Goal: Task Accomplishment & Management: Use online tool/utility

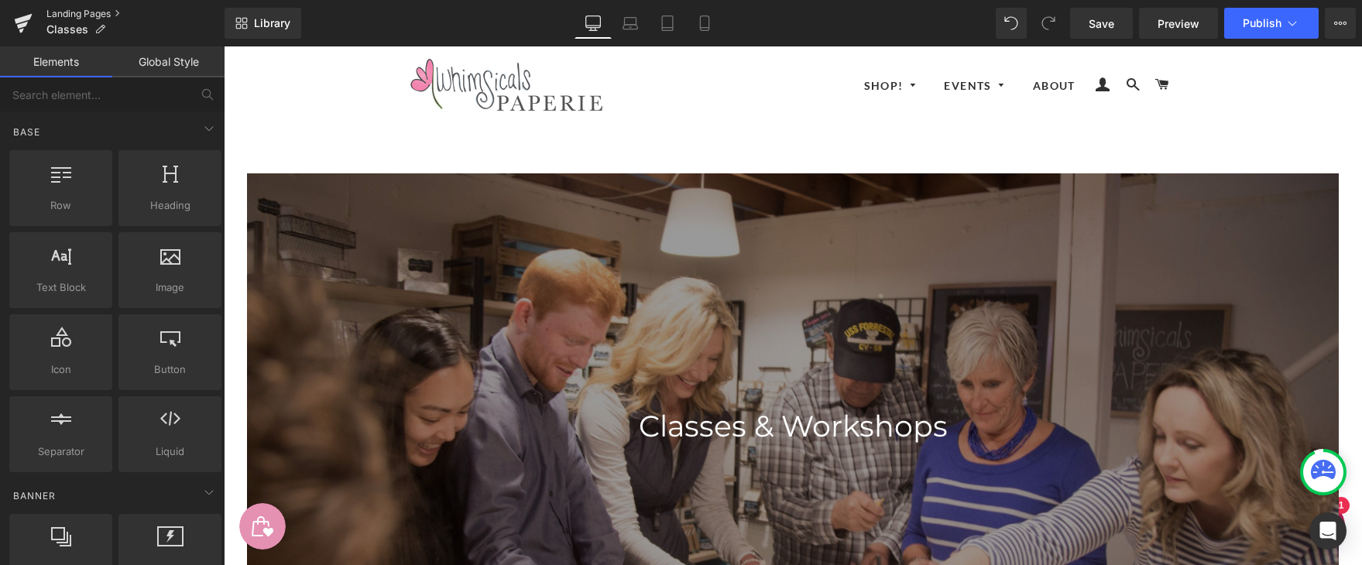
click at [51, 10] on link "Landing Pages" at bounding box center [135, 14] width 178 height 12
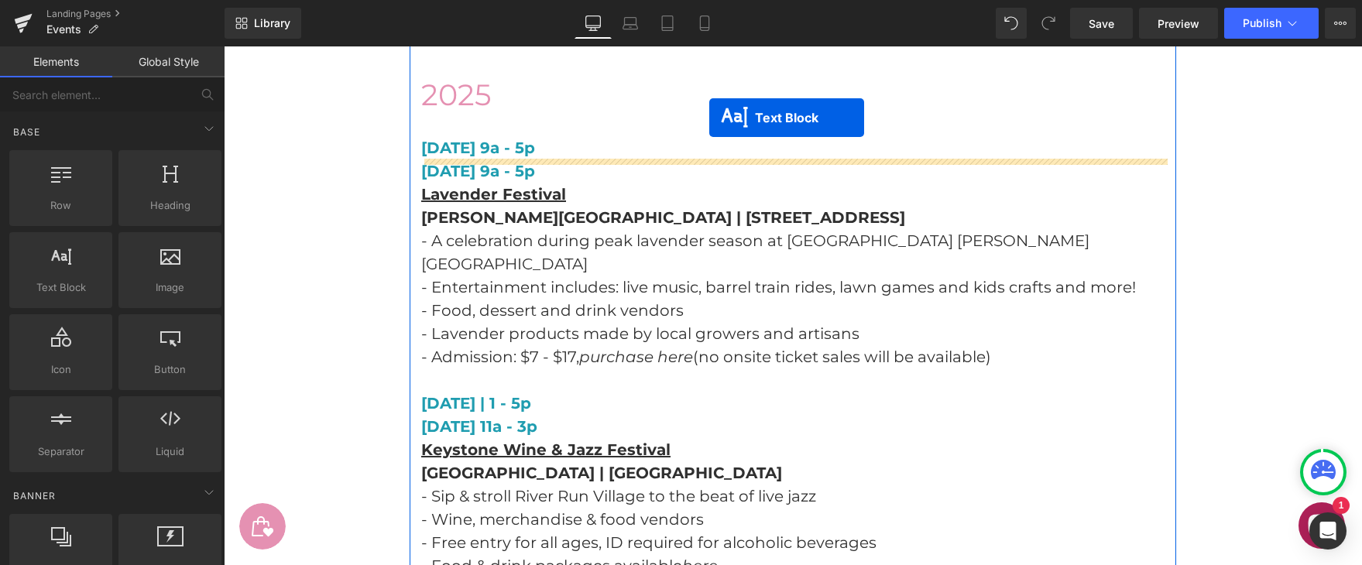
scroll to position [3274, 0]
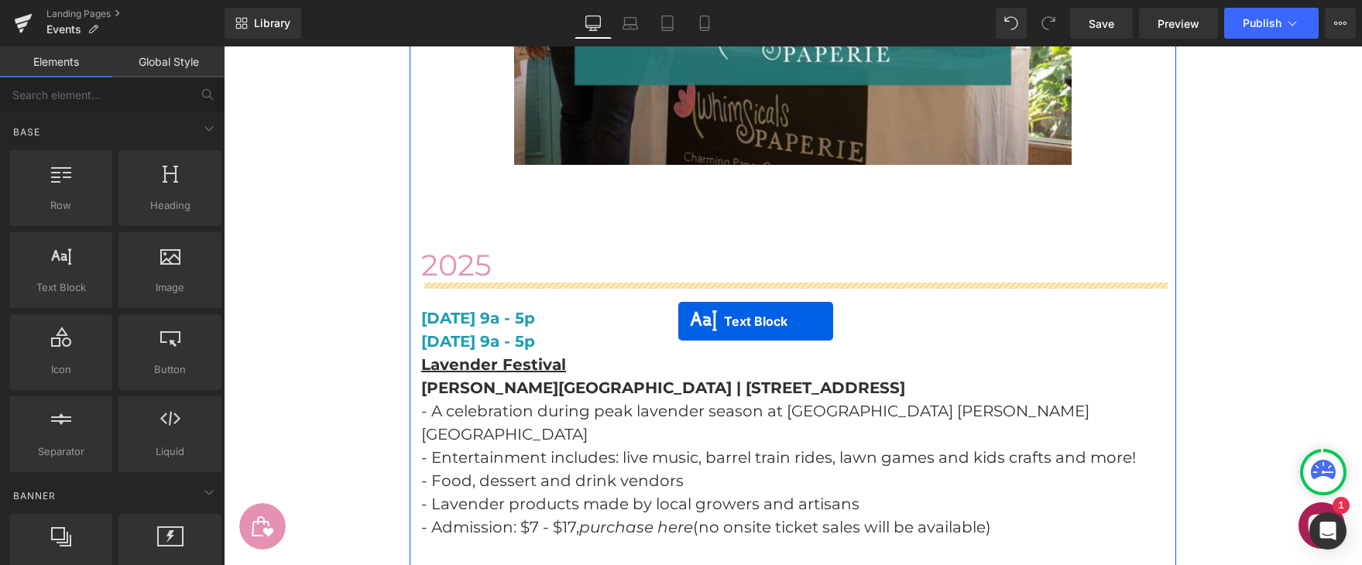
drag, startPoint x: 749, startPoint y: 260, endPoint x: 678, endPoint y: 321, distance: 93.9
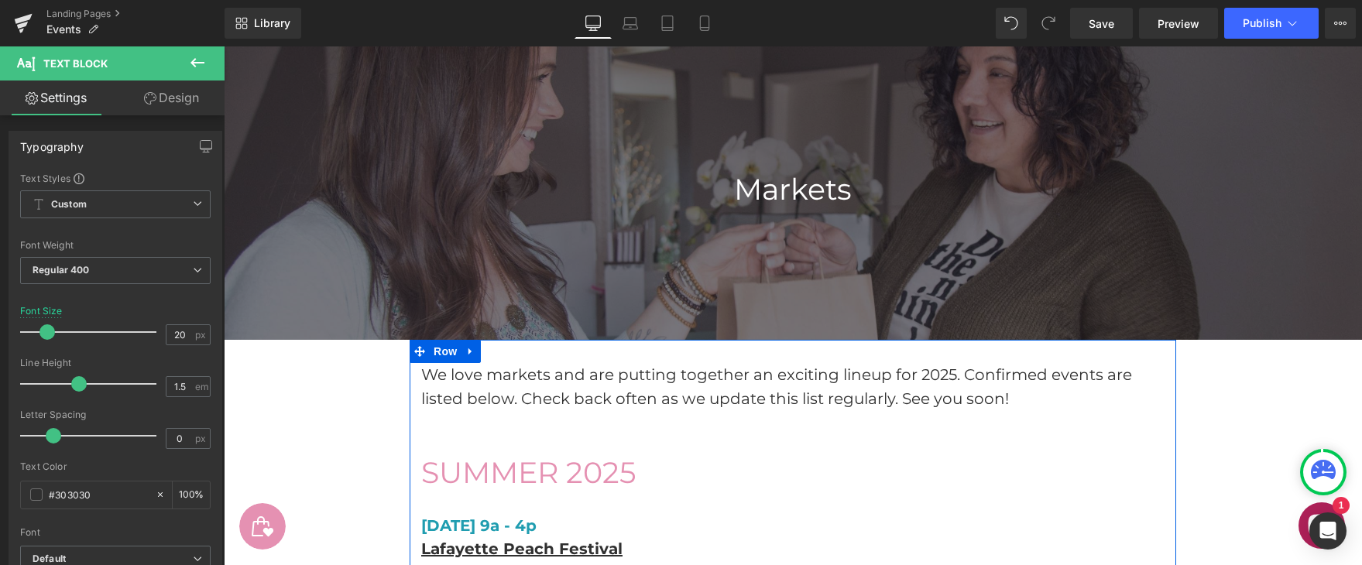
scroll to position [0, 0]
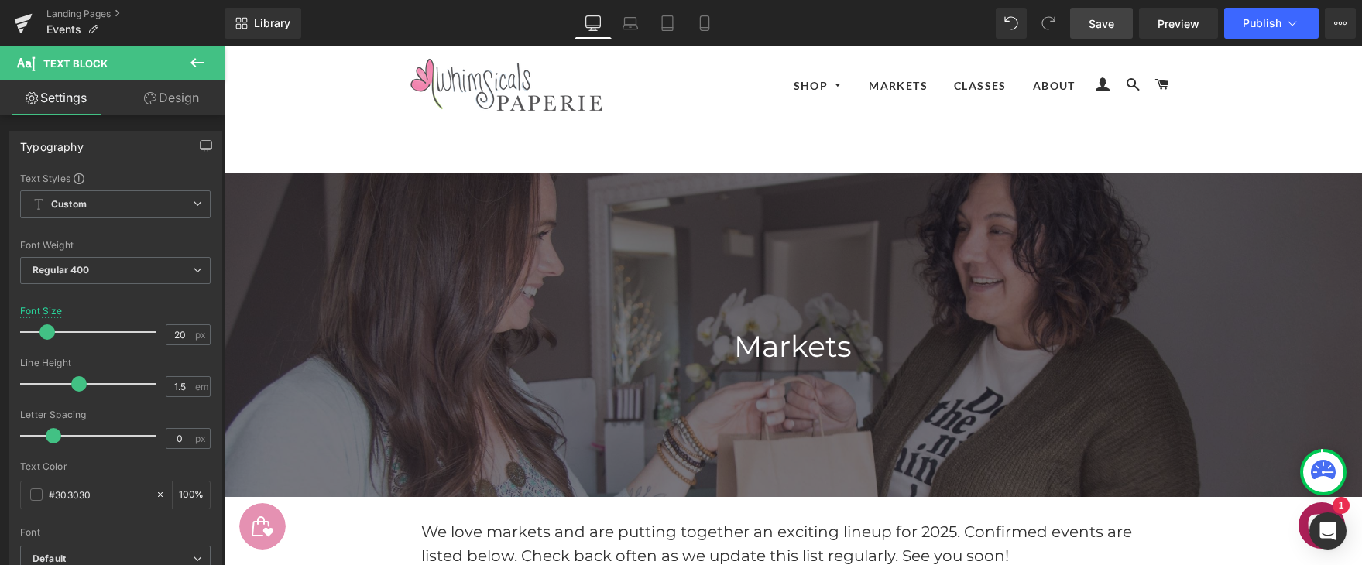
click at [1109, 26] on span "Save" at bounding box center [1102, 23] width 26 height 16
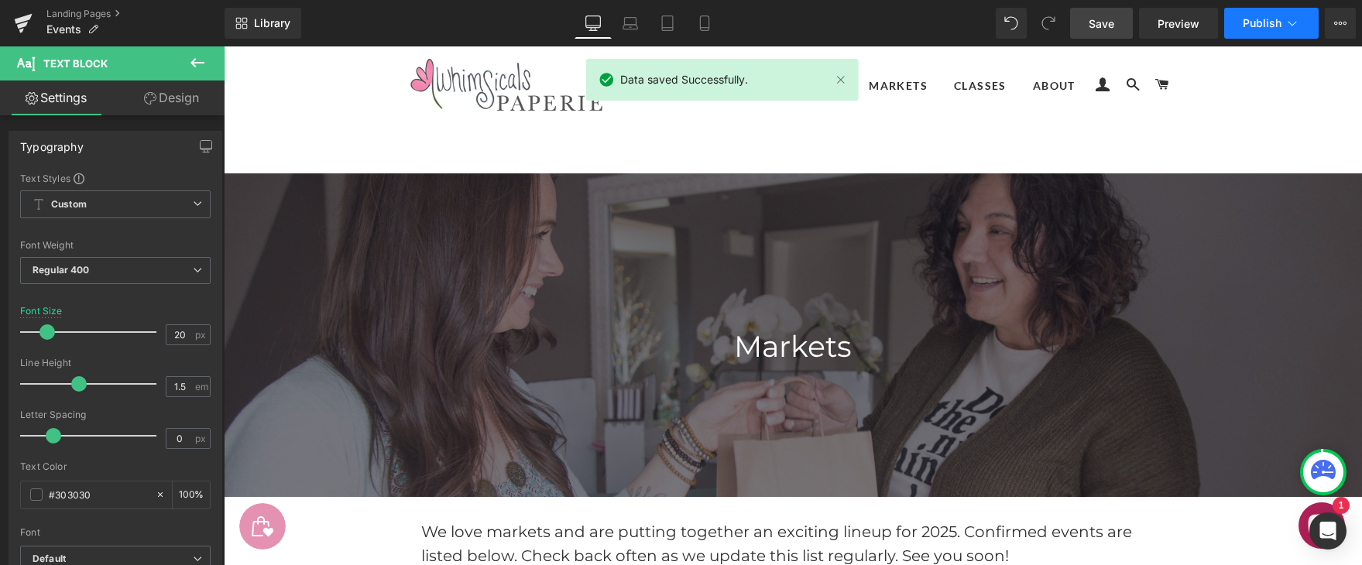
click at [1245, 26] on span "Publish" at bounding box center [1262, 23] width 39 height 12
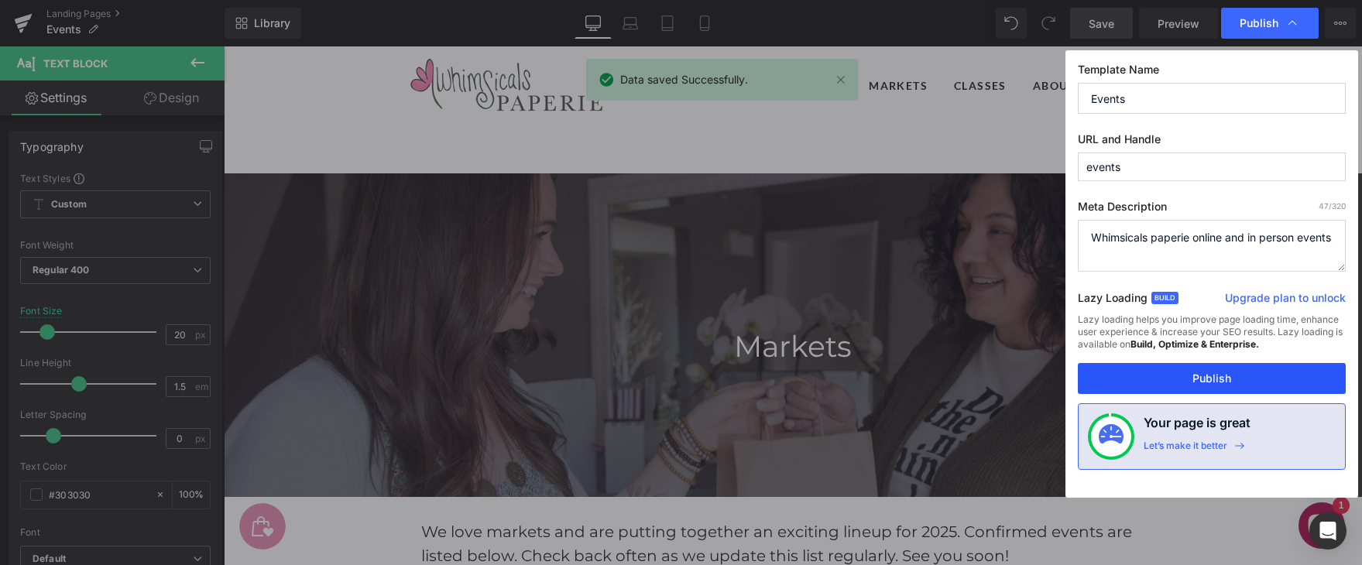
click at [1197, 374] on button "Publish" at bounding box center [1212, 378] width 268 height 31
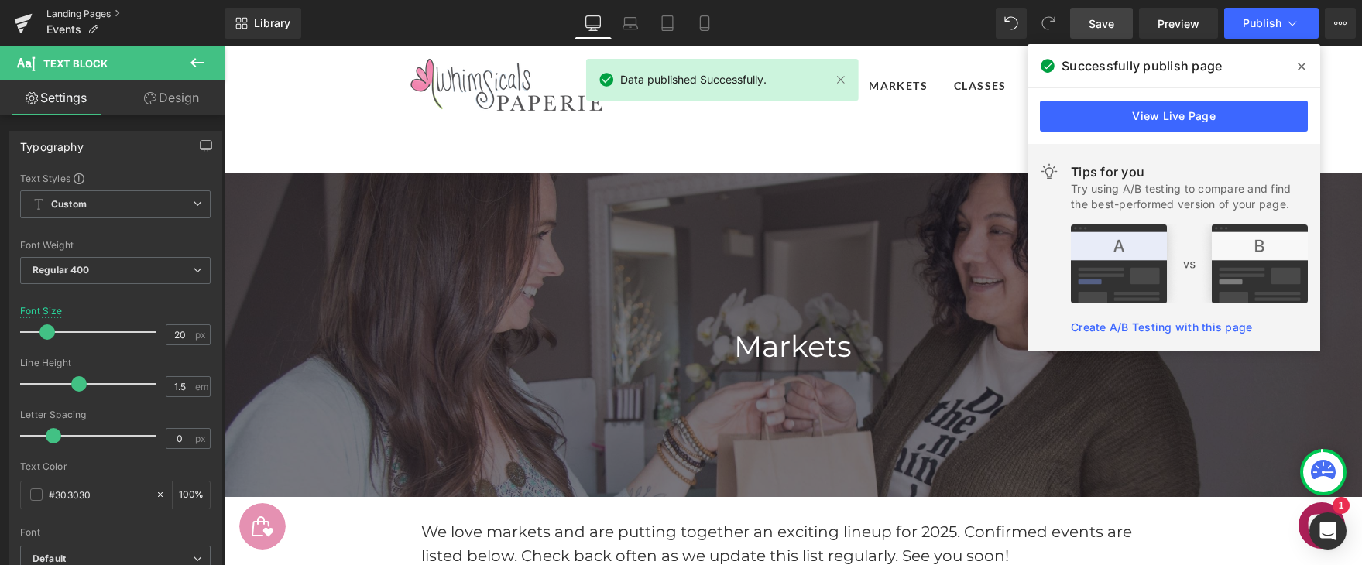
click at [69, 12] on link "Landing Pages" at bounding box center [135, 14] width 178 height 12
